Goal: Check status: Check status

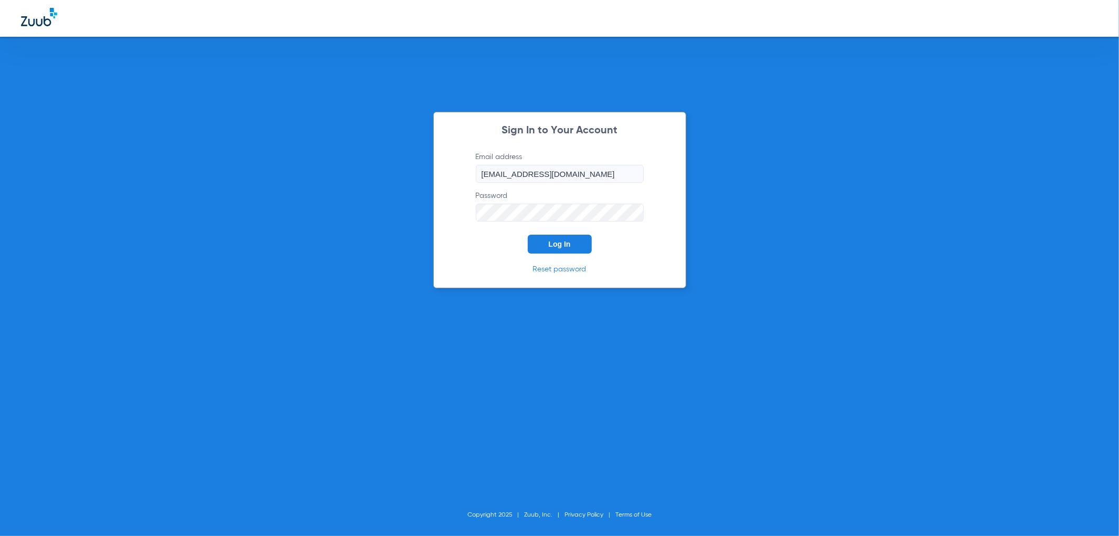
click at [564, 241] on span "Log In" at bounding box center [560, 244] width 22 height 8
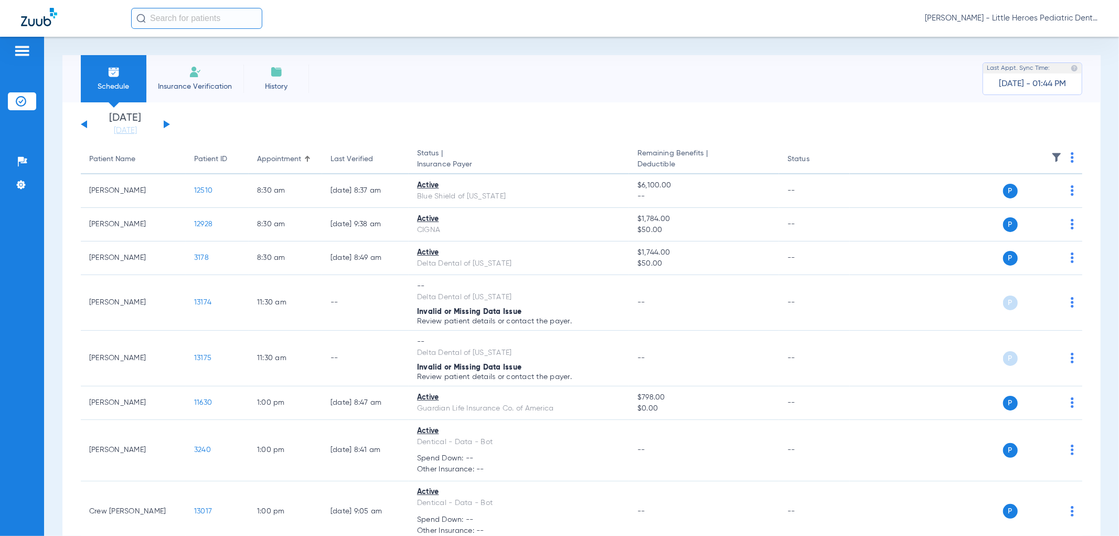
click at [164, 125] on button at bounding box center [167, 124] width 6 height 8
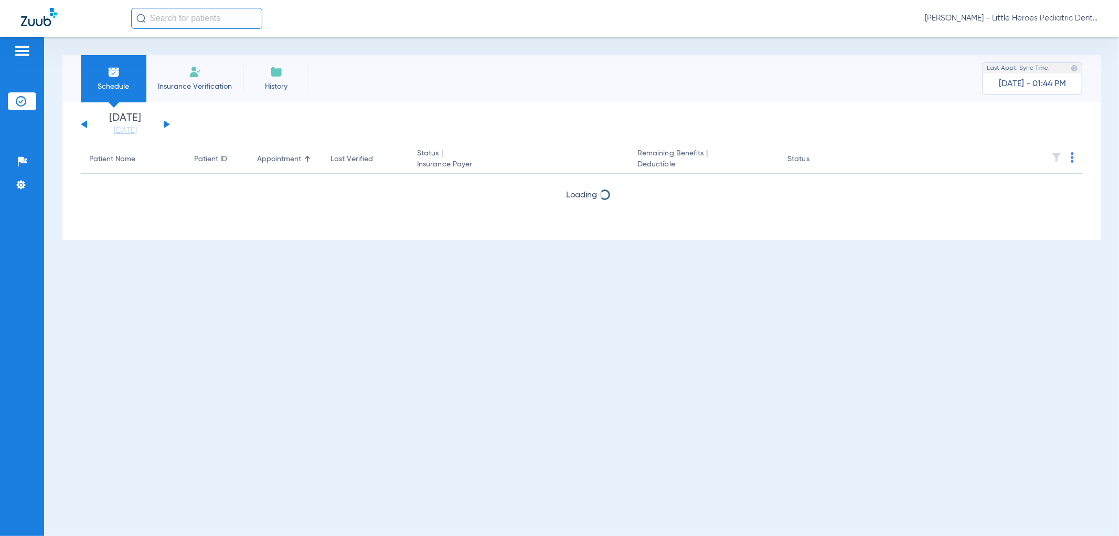
click at [166, 123] on button at bounding box center [167, 124] width 6 height 8
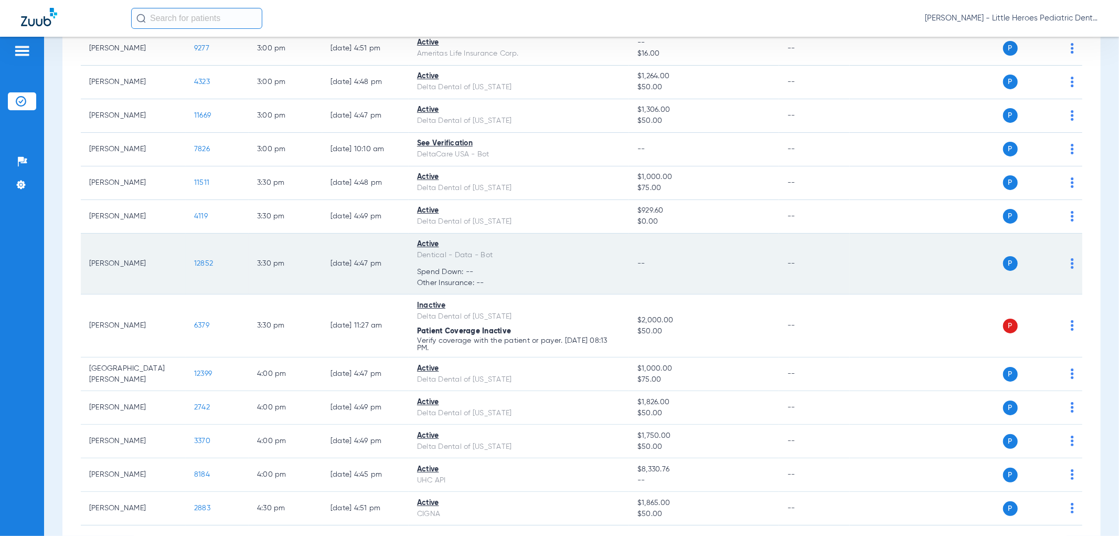
scroll to position [778, 0]
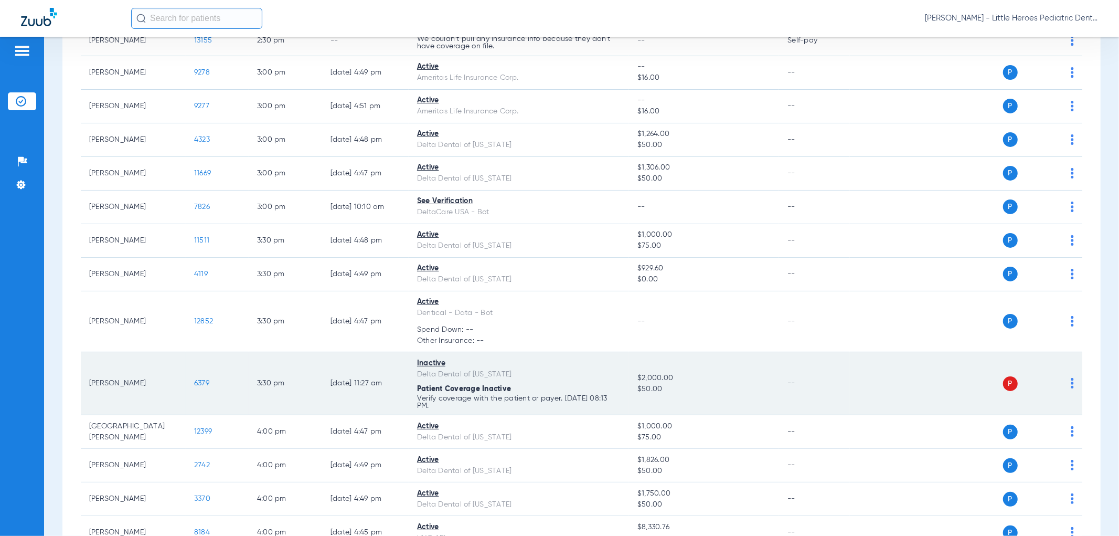
click at [1071, 383] on img at bounding box center [1072, 383] width 3 height 10
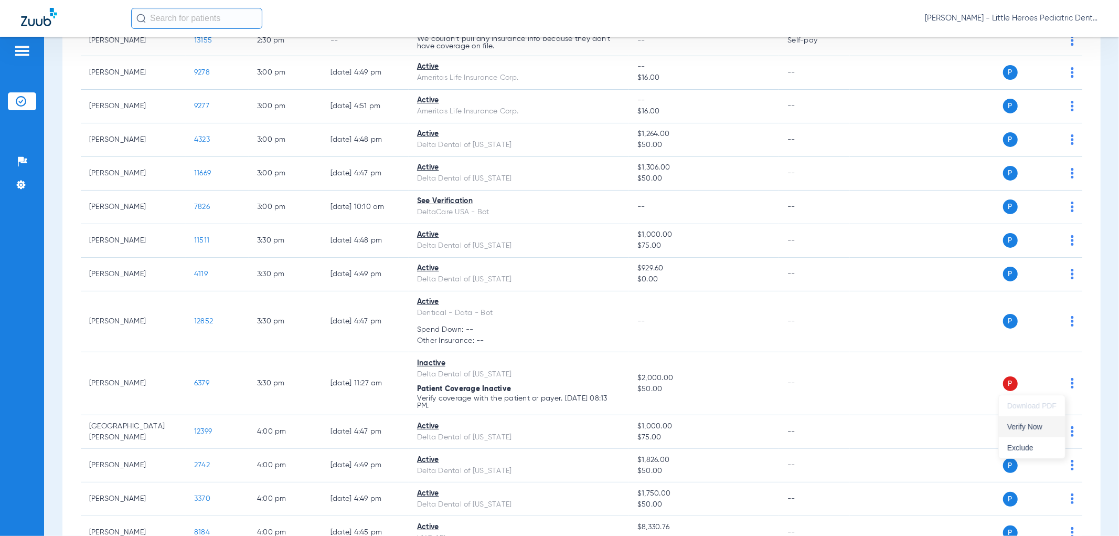
click at [1041, 426] on span "Verify Now" at bounding box center [1031, 426] width 49 height 7
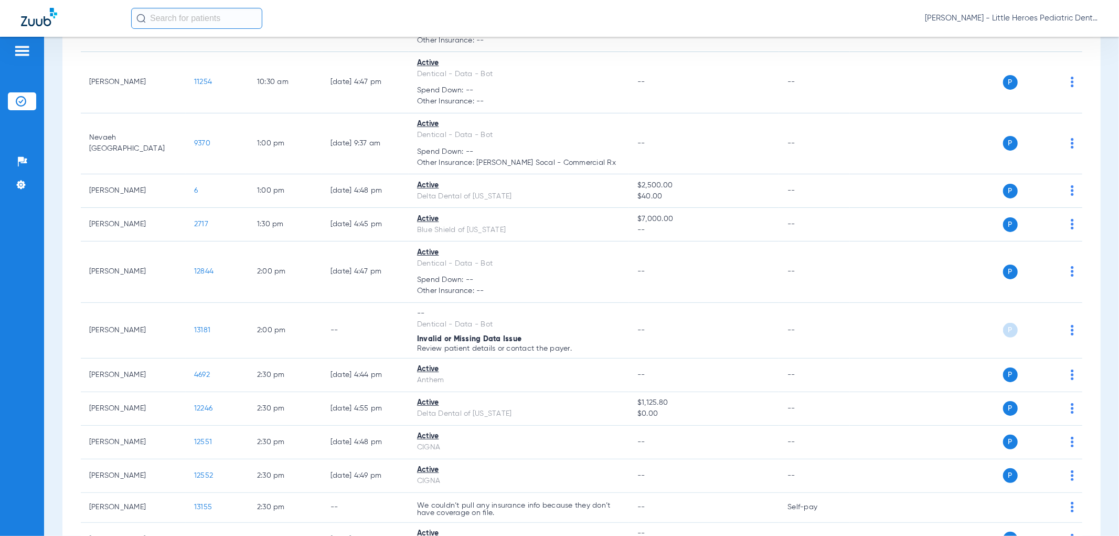
scroll to position [253, 0]
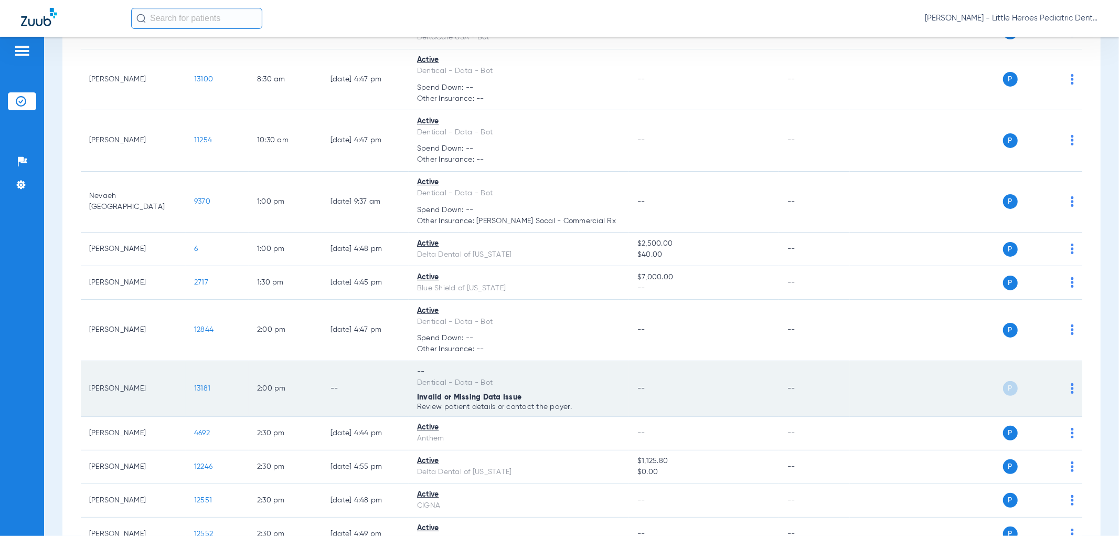
click at [1066, 388] on td "P S" at bounding box center [966, 389] width 232 height 56
click at [1071, 386] on img at bounding box center [1072, 388] width 3 height 10
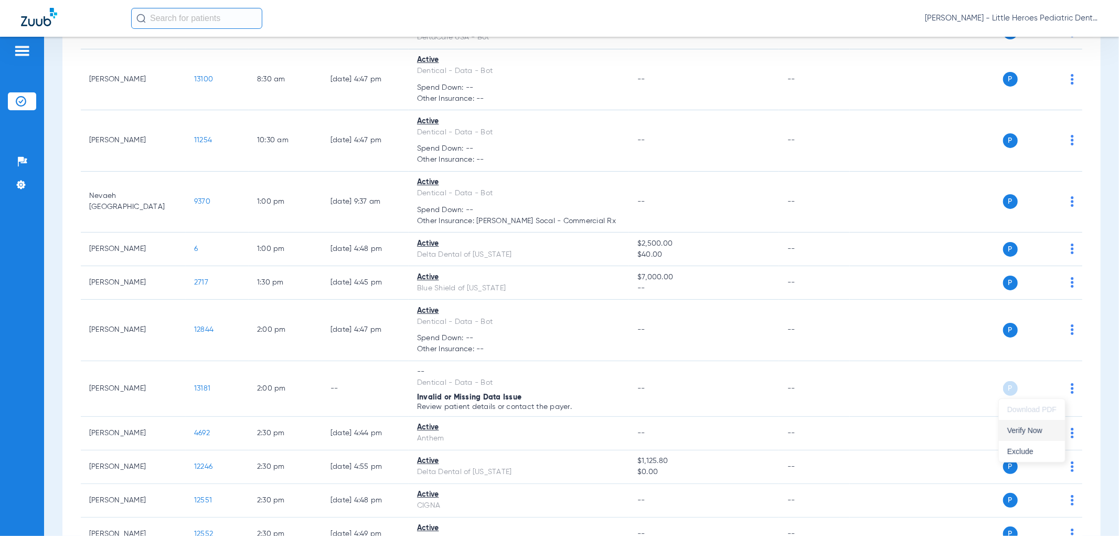
click at [1036, 431] on span "Verify Now" at bounding box center [1031, 430] width 49 height 7
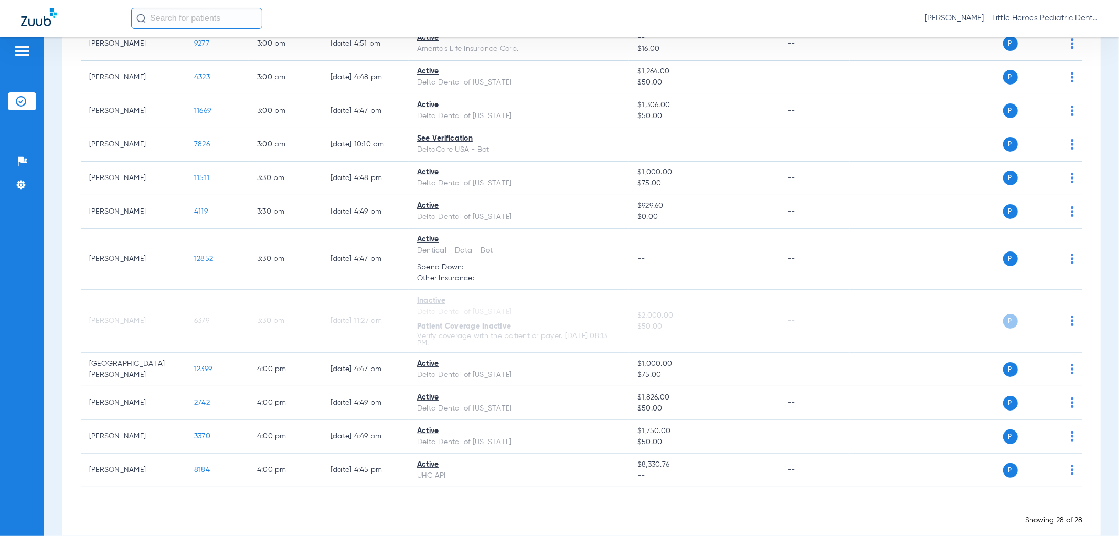
scroll to position [861, 0]
